Goal: Go to known website: Go to known website

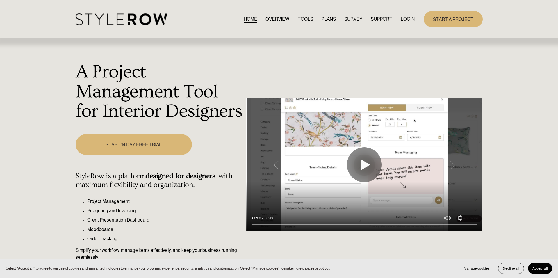
click at [405, 18] on link "LOGIN" at bounding box center [408, 19] width 14 height 8
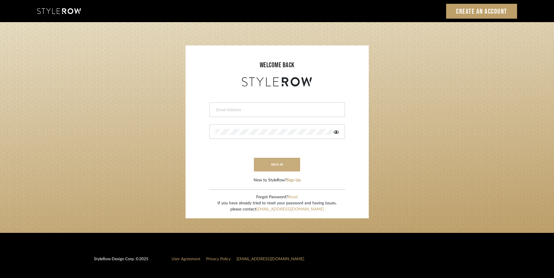
type input "rayeinteriordesign@gmail.com"
click at [279, 162] on button "sign in" at bounding box center [277, 165] width 47 height 14
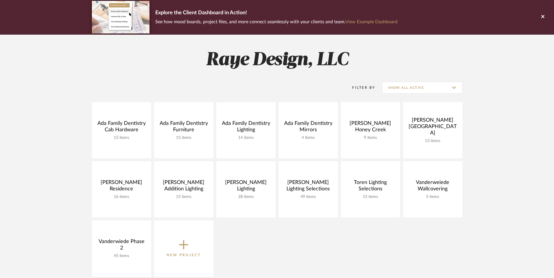
scroll to position [44, 0]
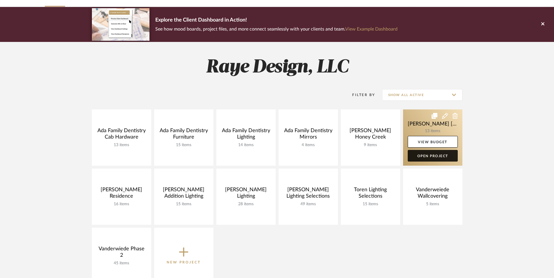
click at [440, 150] on link "Open Project" at bounding box center [433, 156] width 50 height 12
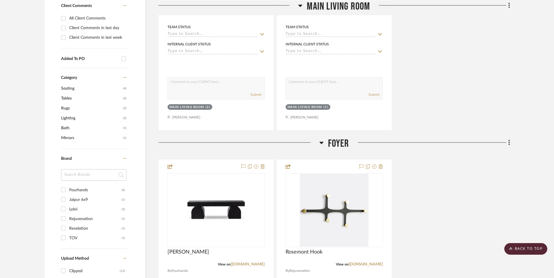
scroll to position [252, 0]
